Goal: Find specific page/section: Find specific page/section

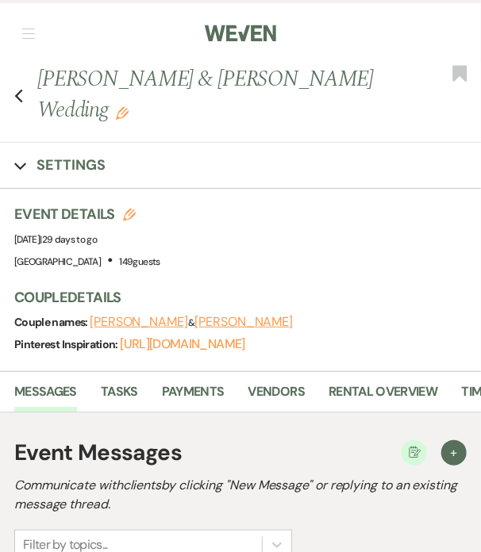
click at [17, 90] on use "button" at bounding box center [19, 96] width 8 height 13
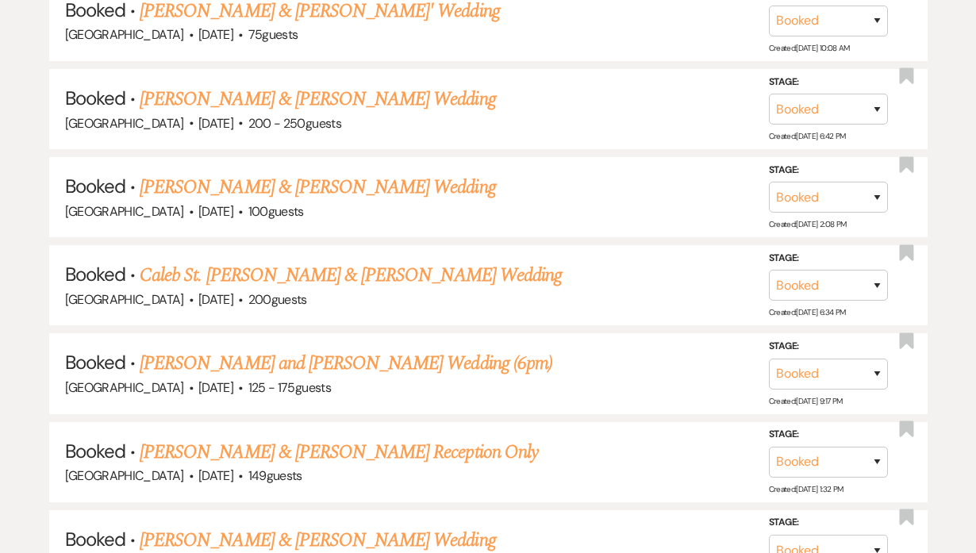
scroll to position [3065, 0]
click at [233, 437] on link "[PERSON_NAME] & [PERSON_NAME] Reception Only" at bounding box center [339, 451] width 398 height 29
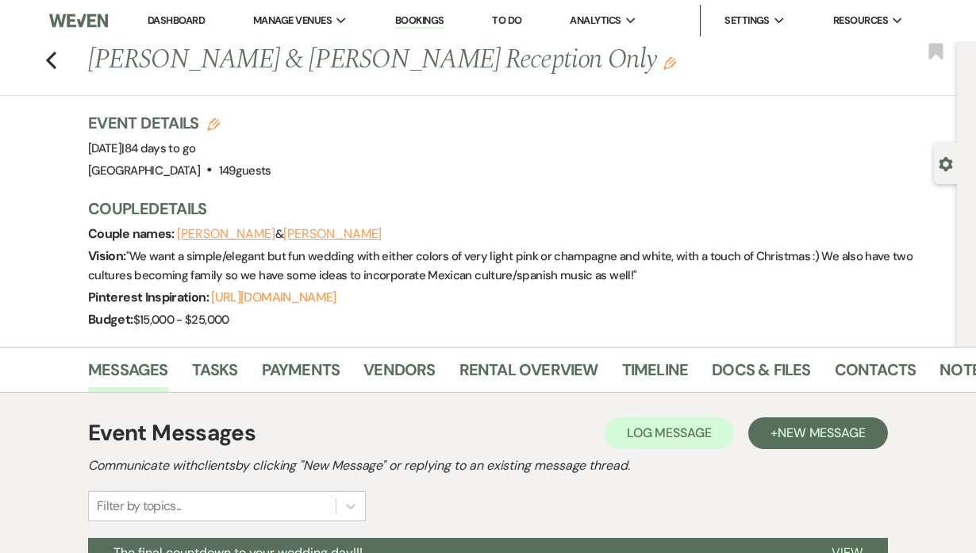
click at [57, 59] on icon "Previous" at bounding box center [51, 60] width 12 height 19
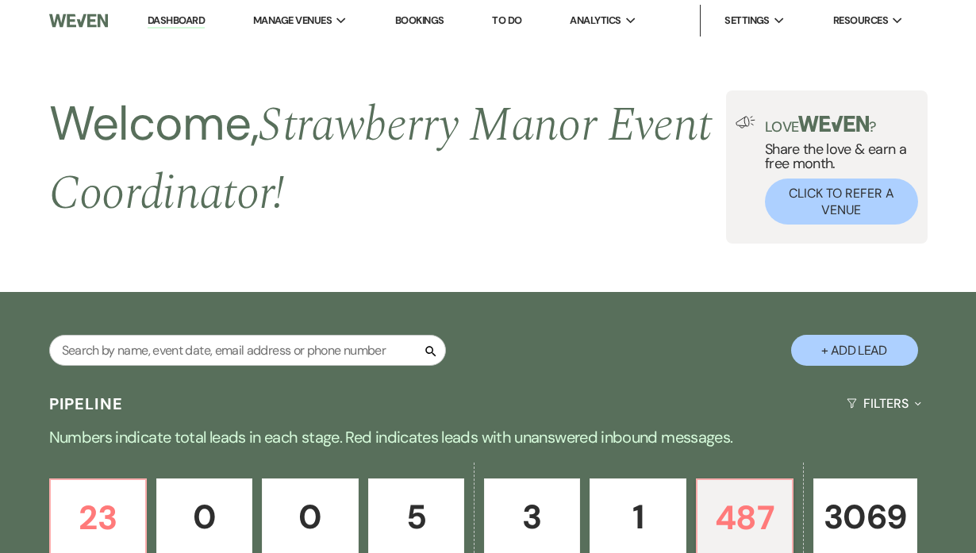
scroll to position [3065, 0]
